Goal: Task Accomplishment & Management: Manage account settings

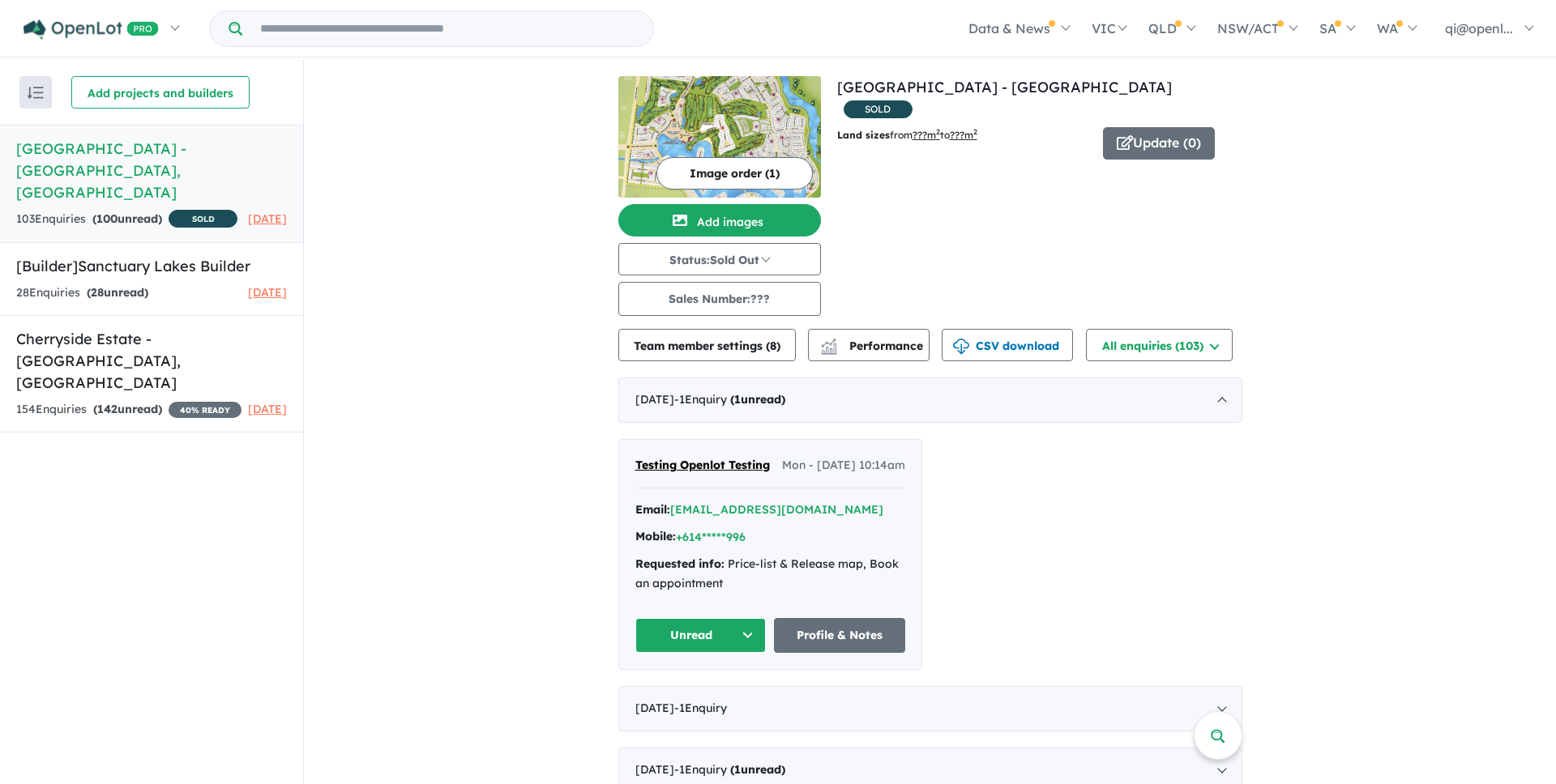
click at [1171, 215] on div "View 2 projects in your account [GEOGRAPHIC_DATA] - Point Cook SOLD Land sizes …" at bounding box center [1039, 196] width 405 height 239
click at [137, 285] on strong "( 28 unread)" at bounding box center [118, 292] width 62 height 15
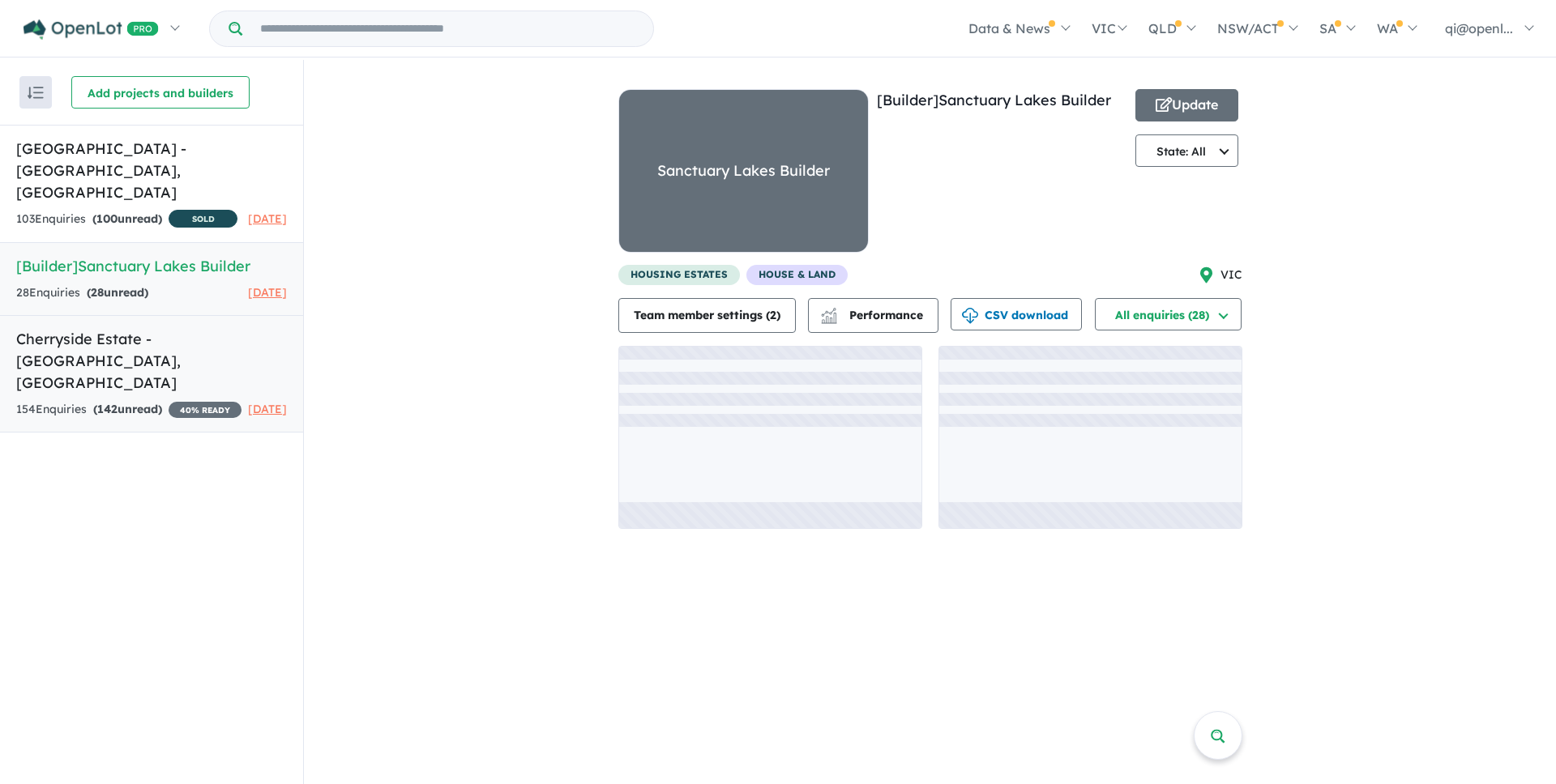
click at [184, 363] on h5 "Cherryside Estate - [GEOGRAPHIC_DATA] , [GEOGRAPHIC_DATA]" at bounding box center [151, 361] width 271 height 66
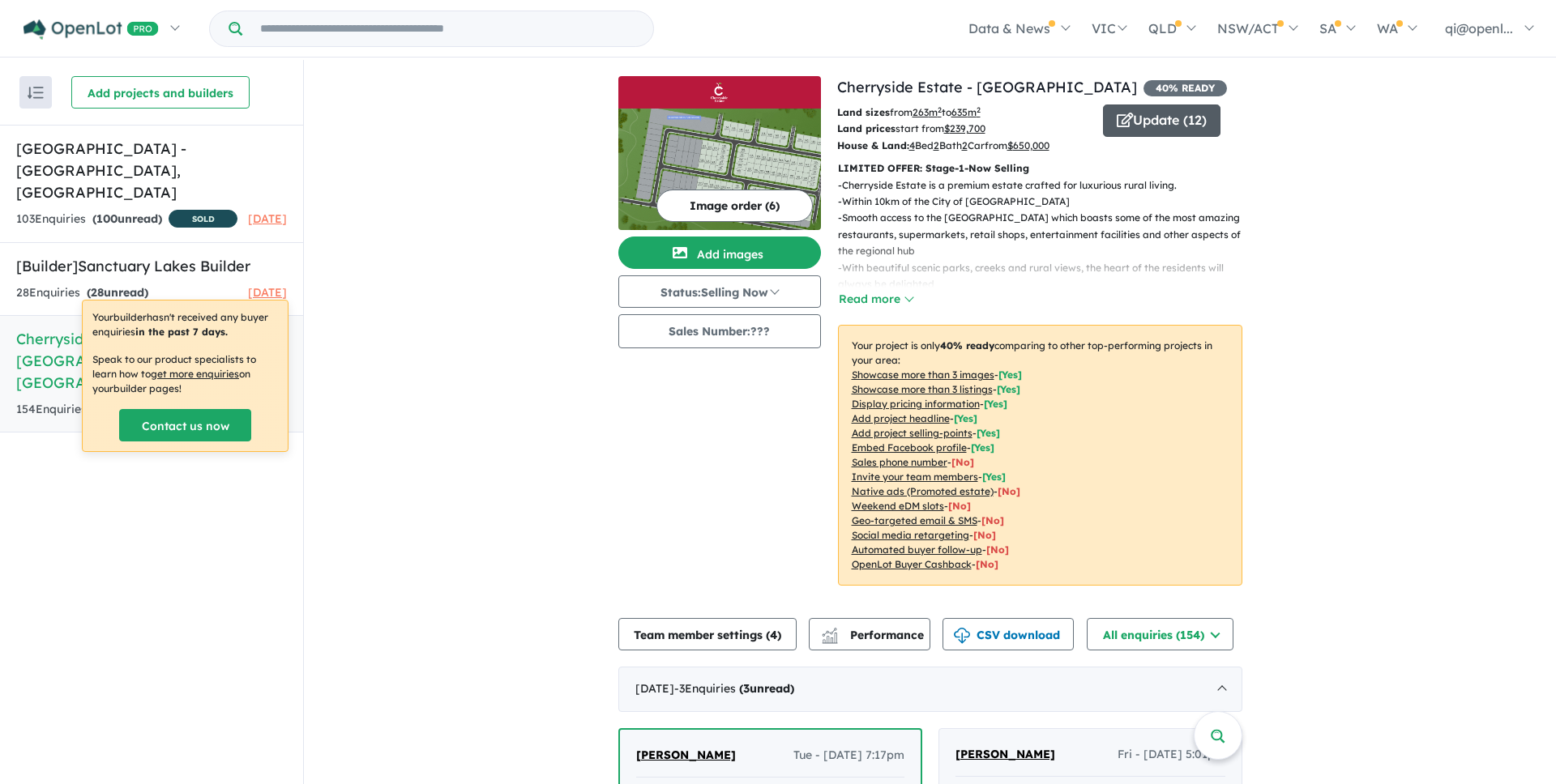
click at [1185, 121] on button "Update ( 12 )" at bounding box center [1162, 121] width 118 height 33
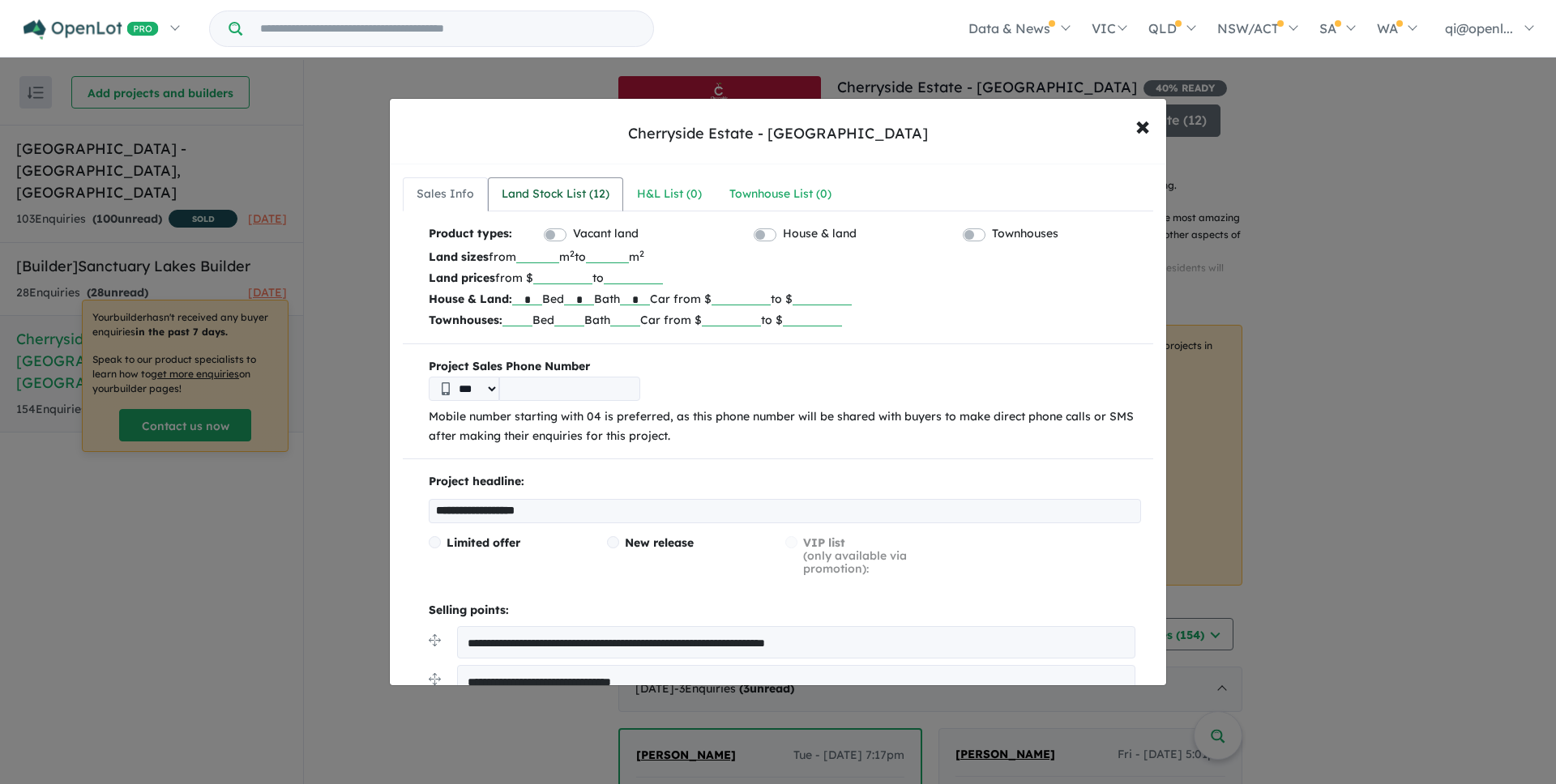
click at [612, 188] on link "Land Stock List ( 12 )" at bounding box center [556, 194] width 136 height 34
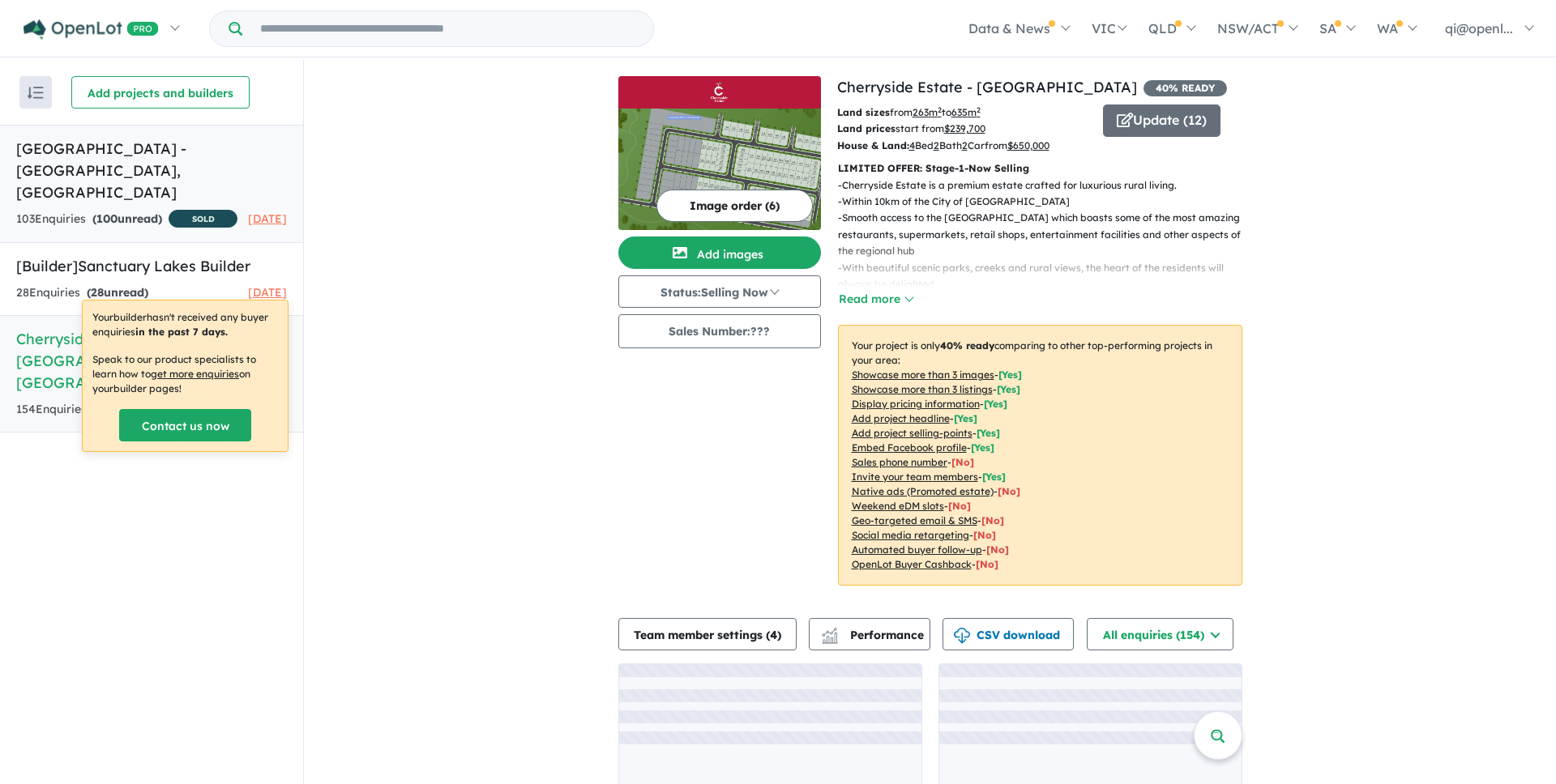
click at [138, 211] on strong "( 100 unread)" at bounding box center [127, 219] width 70 height 15
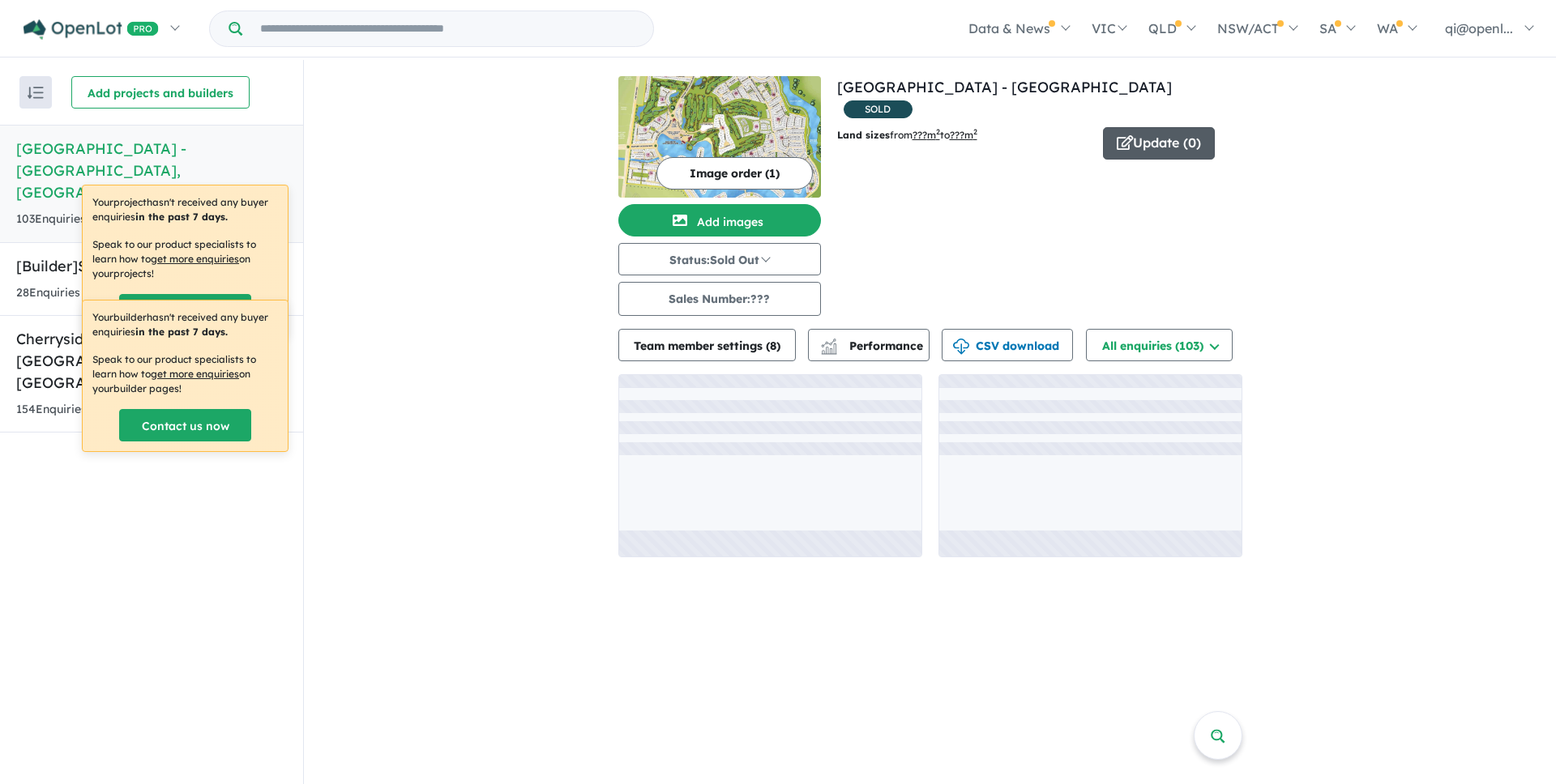
click at [1198, 127] on button "Update ( 0 )" at bounding box center [1159, 144] width 112 height 33
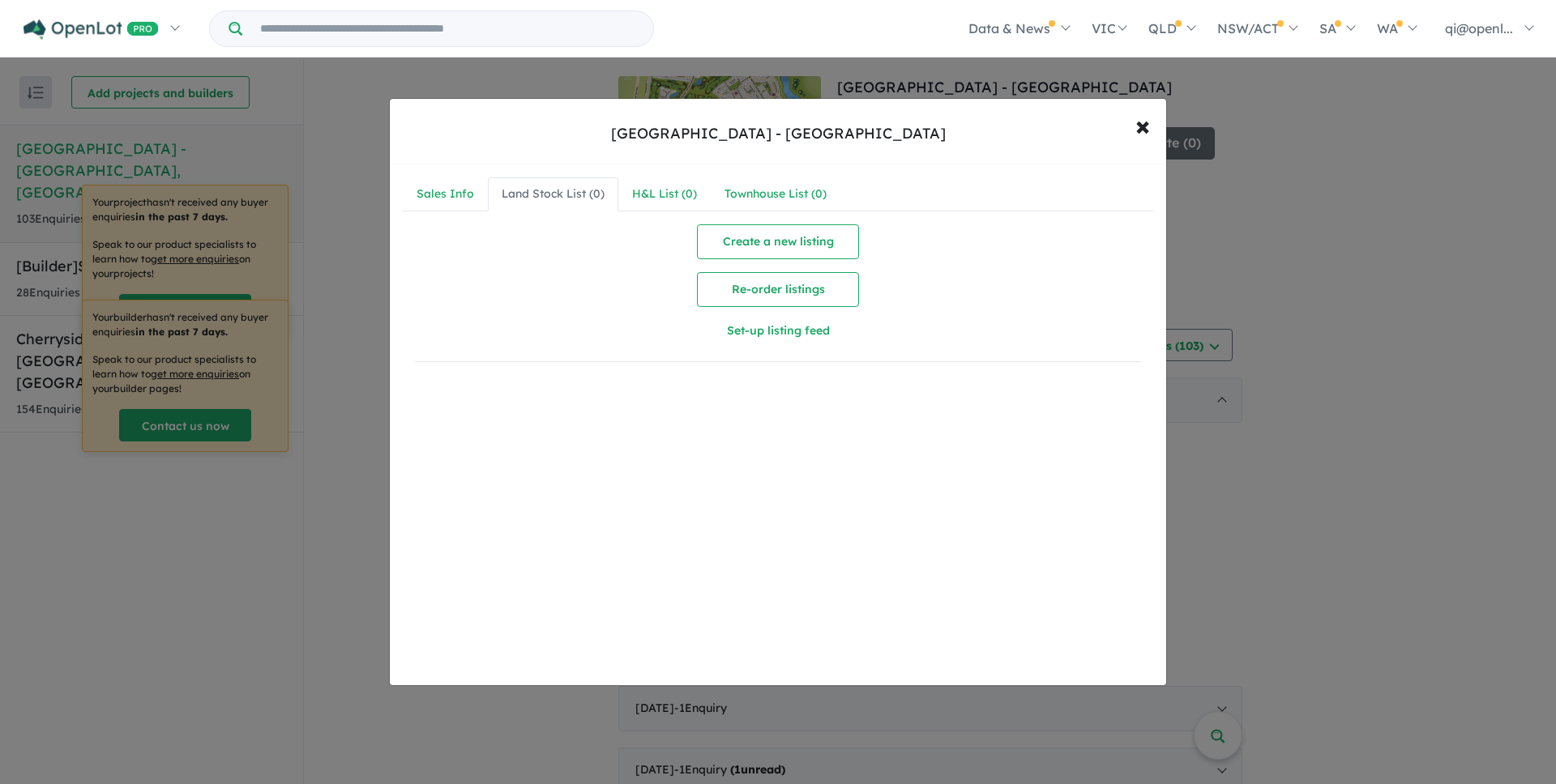
click at [310, 253] on div "[GEOGRAPHIC_DATA] - Point Cook × Close Sales Info Land Stock List ( 0 ) H&L Lis…" at bounding box center [778, 392] width 1556 height 784
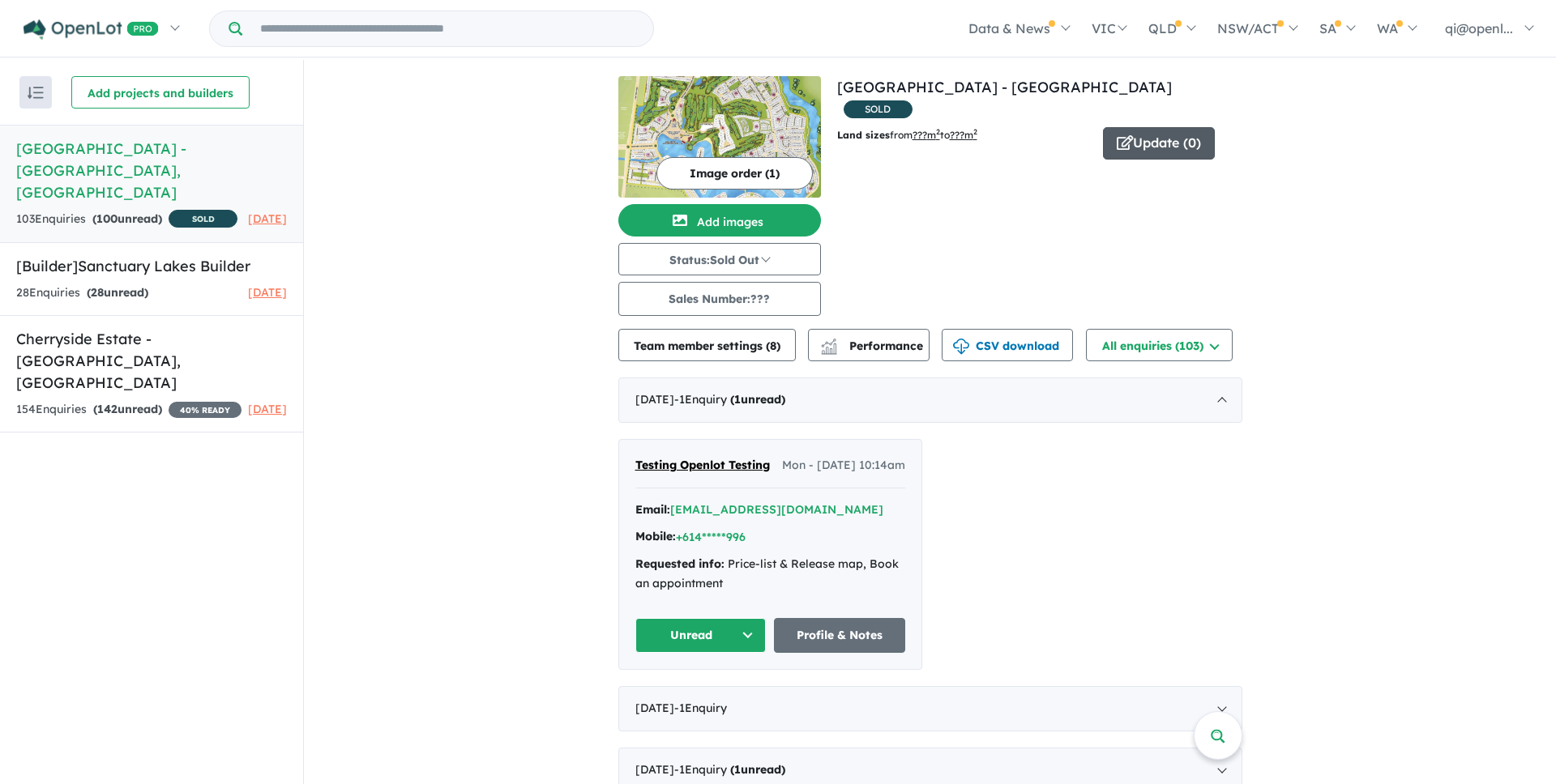
click at [1163, 127] on button "Update ( 0 )" at bounding box center [1159, 144] width 112 height 33
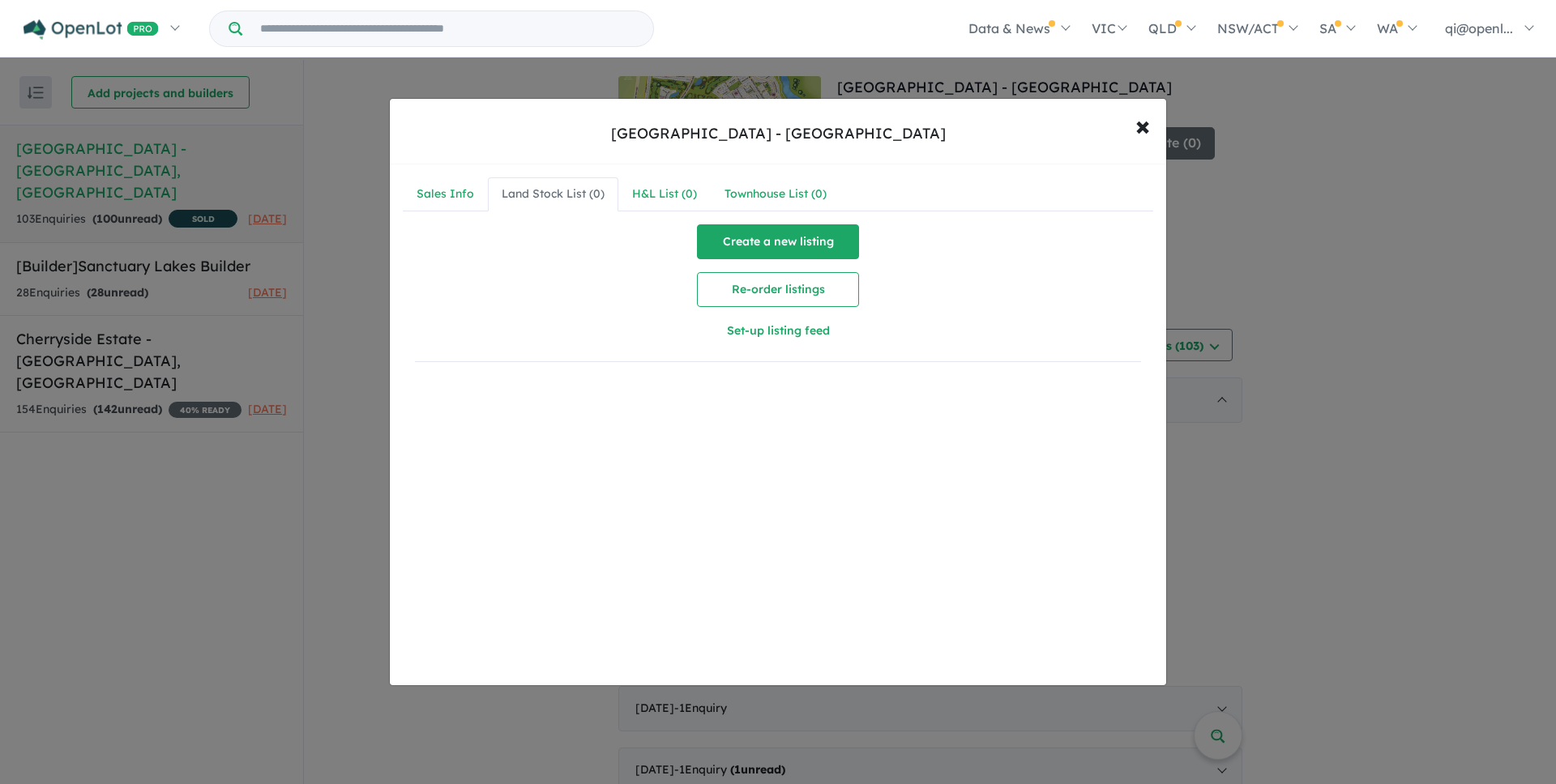
click at [742, 246] on button "Create a new listing" at bounding box center [778, 241] width 162 height 35
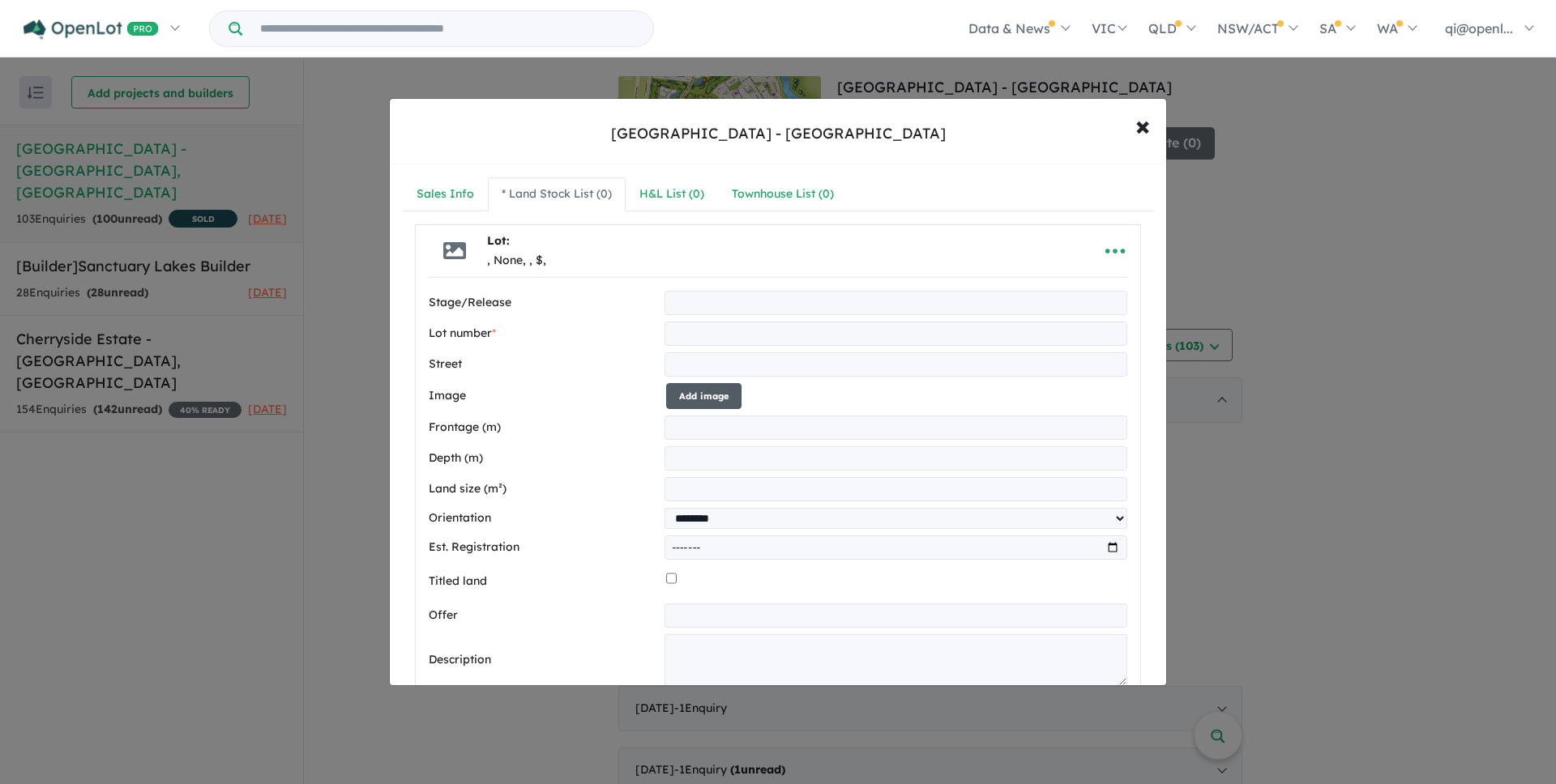
click at [708, 402] on button "Add image" at bounding box center [703, 396] width 76 height 26
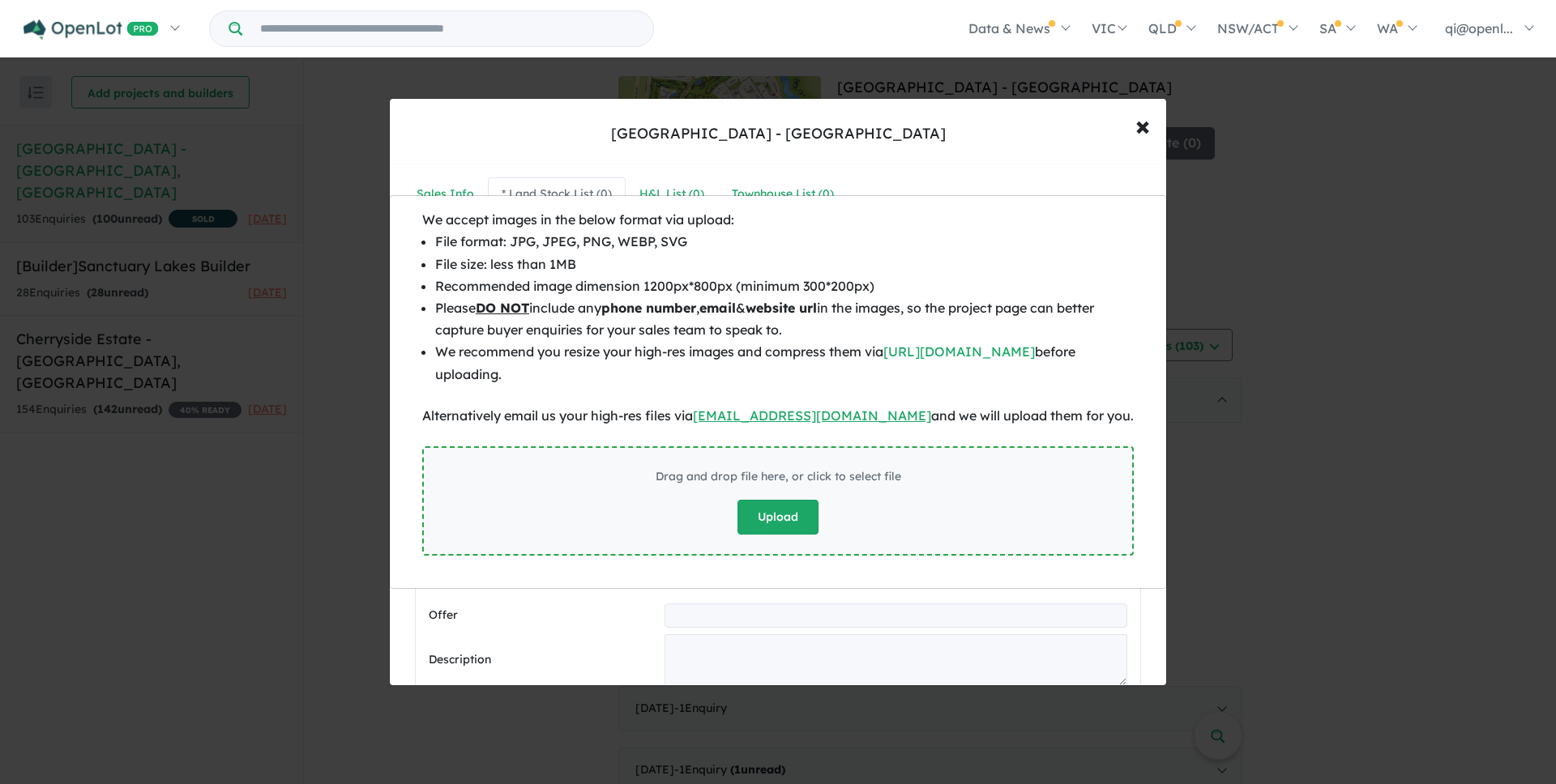
click at [774, 519] on button "Upload" at bounding box center [778, 517] width 81 height 35
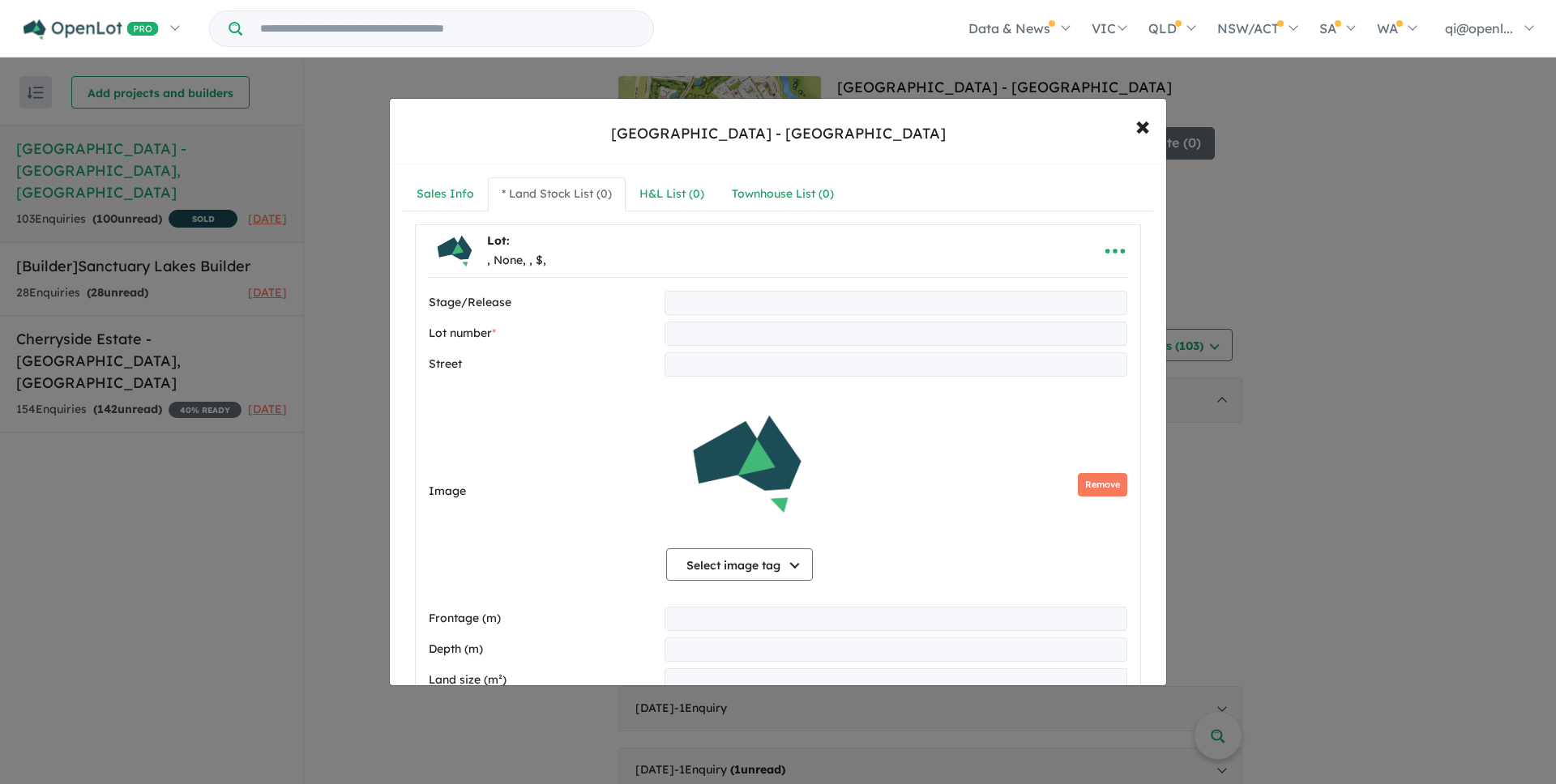
click at [808, 352] on input "text" at bounding box center [896, 364] width 463 height 25
click at [808, 340] on input "text" at bounding box center [896, 333] width 463 height 25
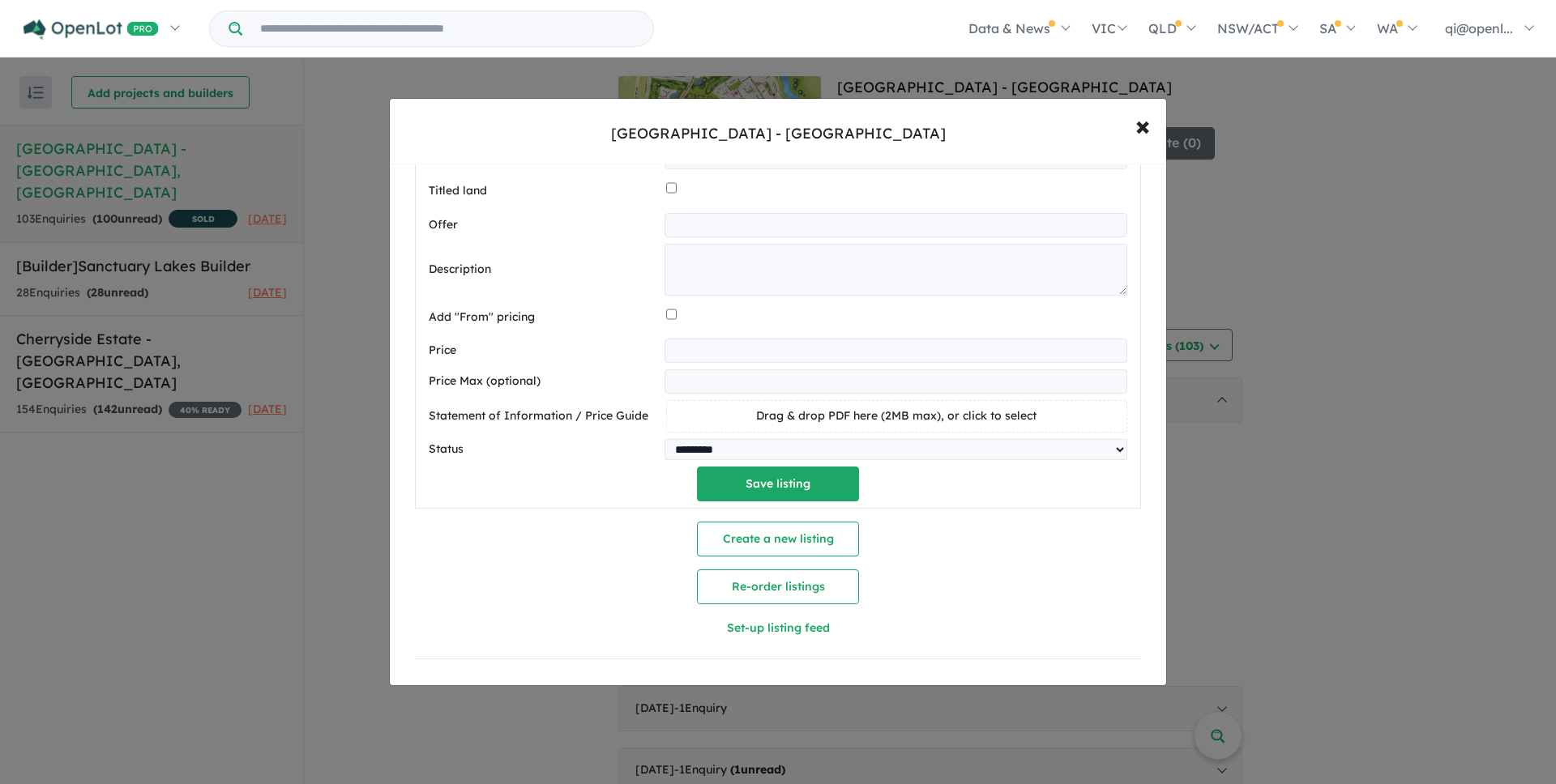
scroll to position [594, 0]
type input "*****"
click at [841, 496] on div "**********" at bounding box center [777, 76] width 724 height 864
click at [841, 481] on button "Save listing" at bounding box center [778, 484] width 162 height 35
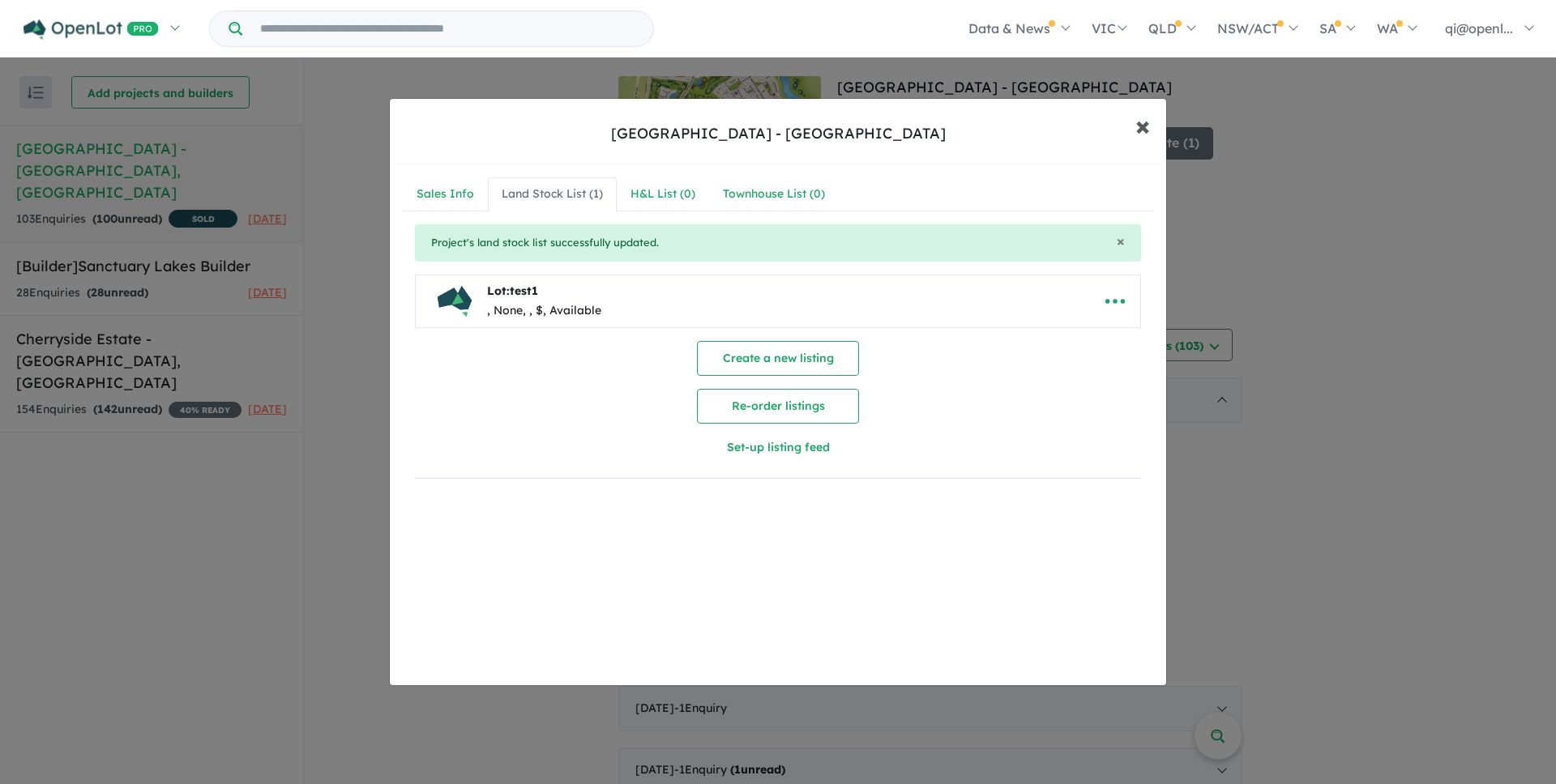
click at [1146, 127] on span "×" at bounding box center [1142, 125] width 15 height 35
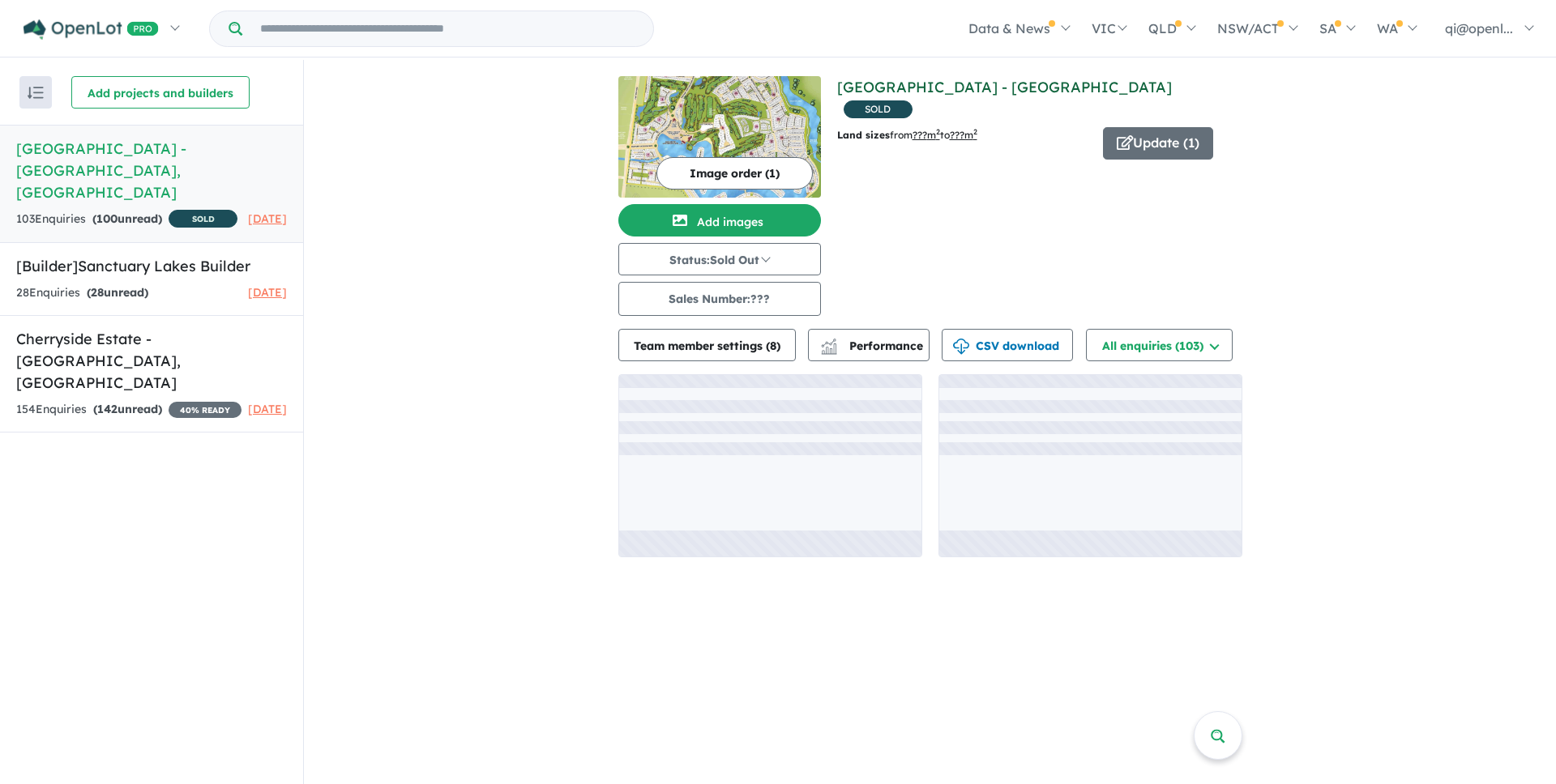
click at [1033, 91] on link "[GEOGRAPHIC_DATA] - [GEOGRAPHIC_DATA]" at bounding box center [1004, 87] width 334 height 18
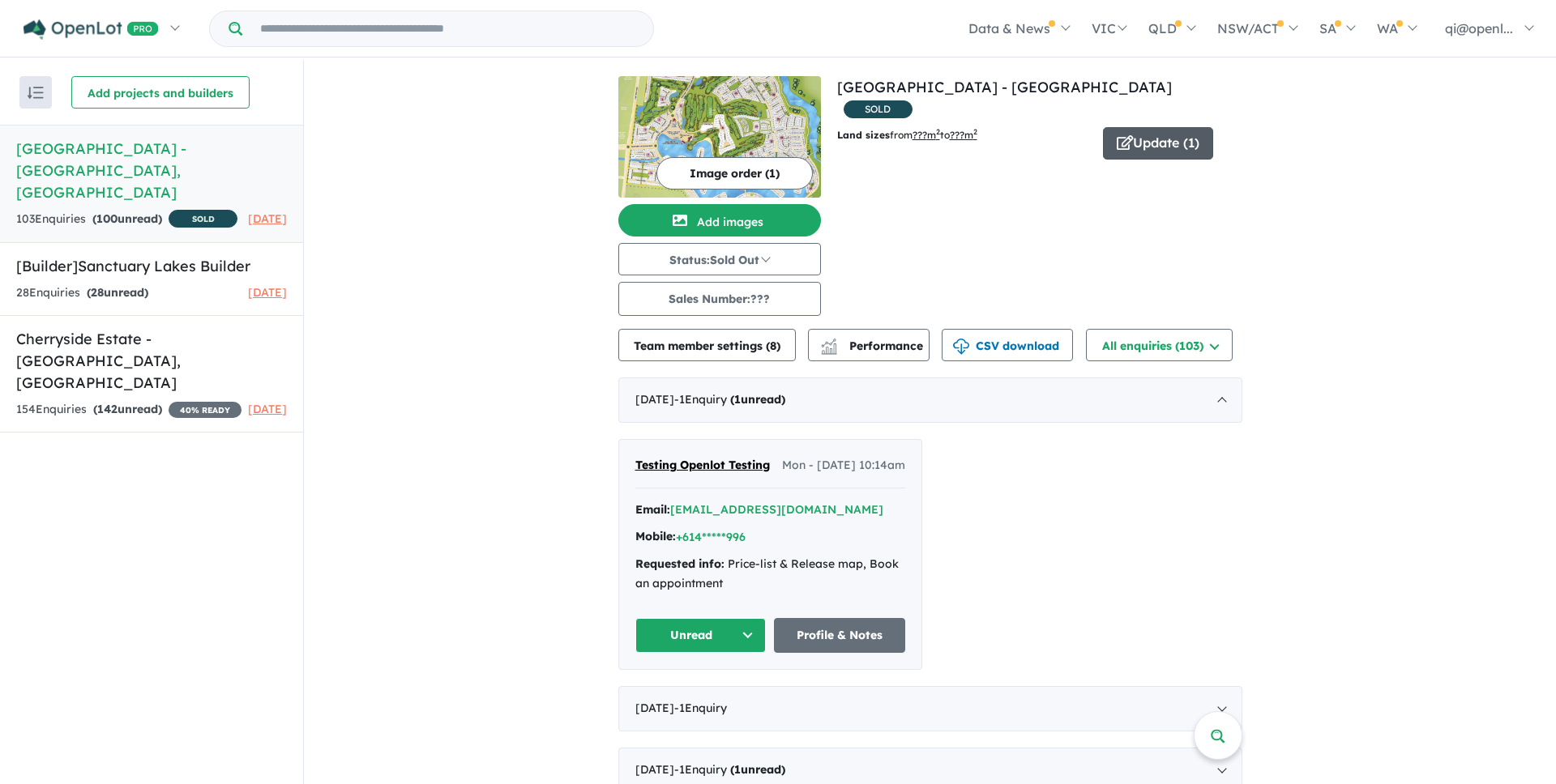
click at [1177, 127] on button "Update ( 1 )" at bounding box center [1158, 144] width 110 height 33
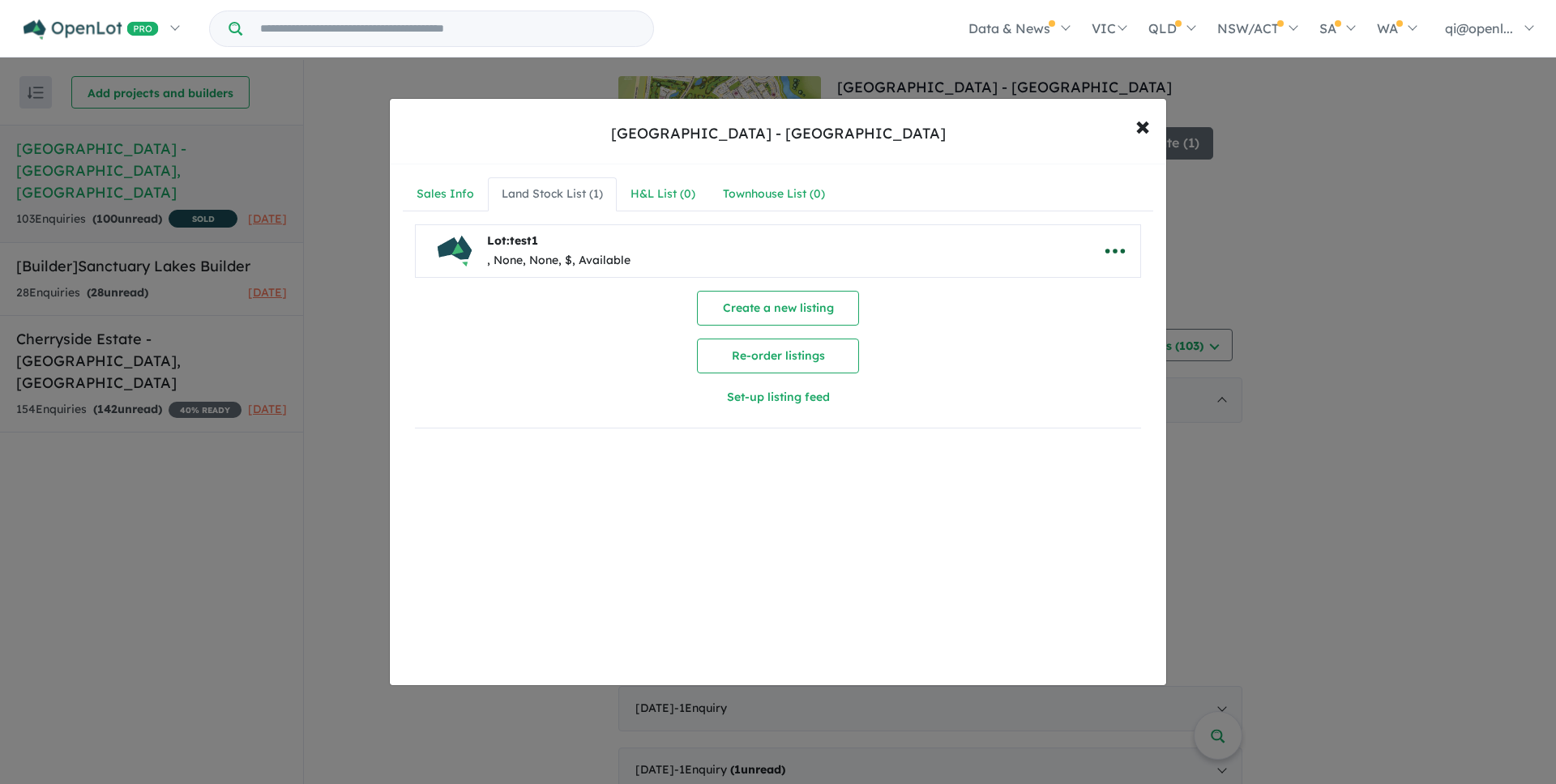
click at [1124, 251] on button "button" at bounding box center [1115, 250] width 50 height 37
click at [1069, 324] on link "Remove" at bounding box center [1080, 328] width 120 height 37
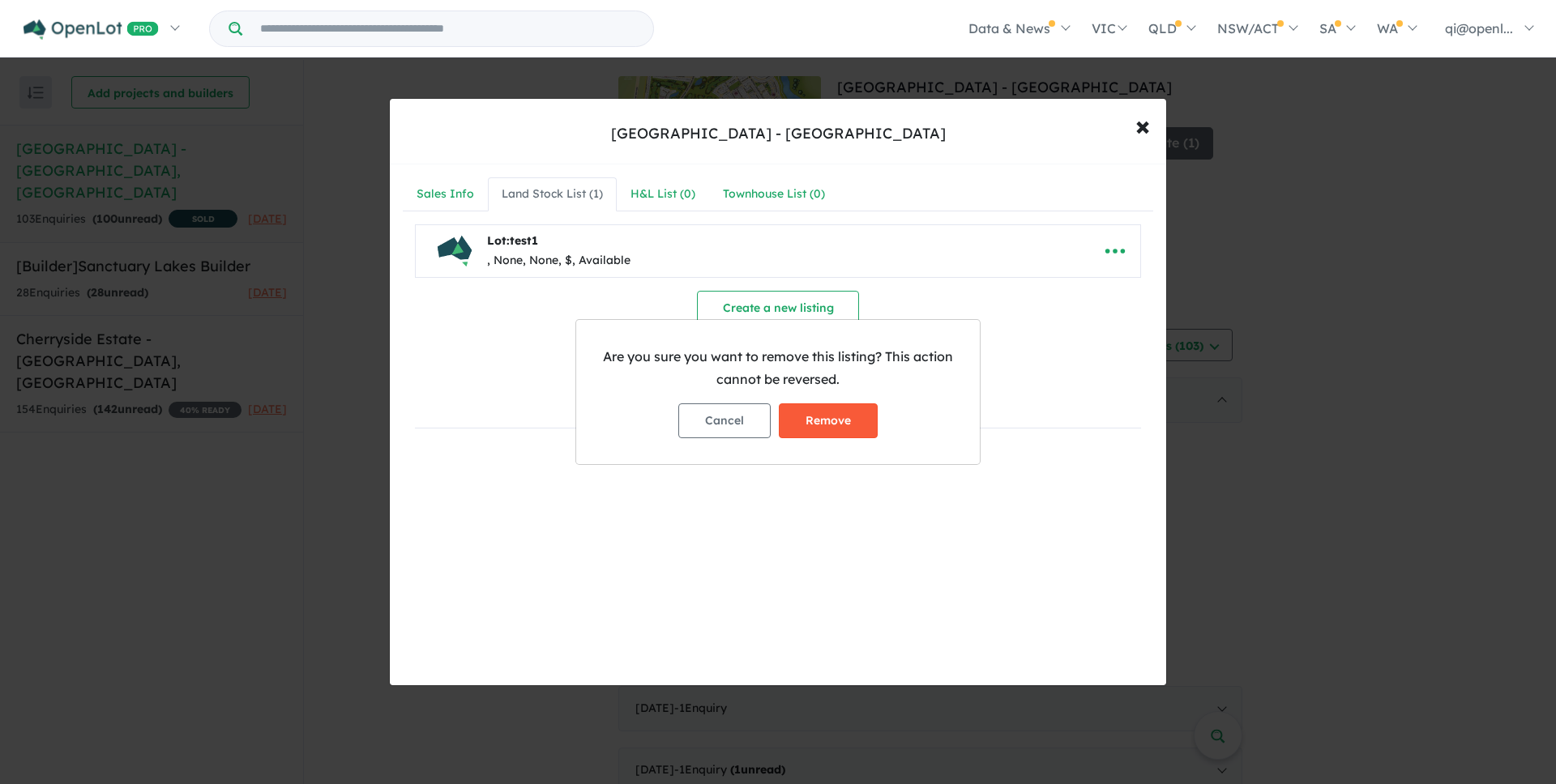
click at [856, 430] on button "Remove" at bounding box center [828, 421] width 99 height 35
